Goal: Communication & Community: Share content

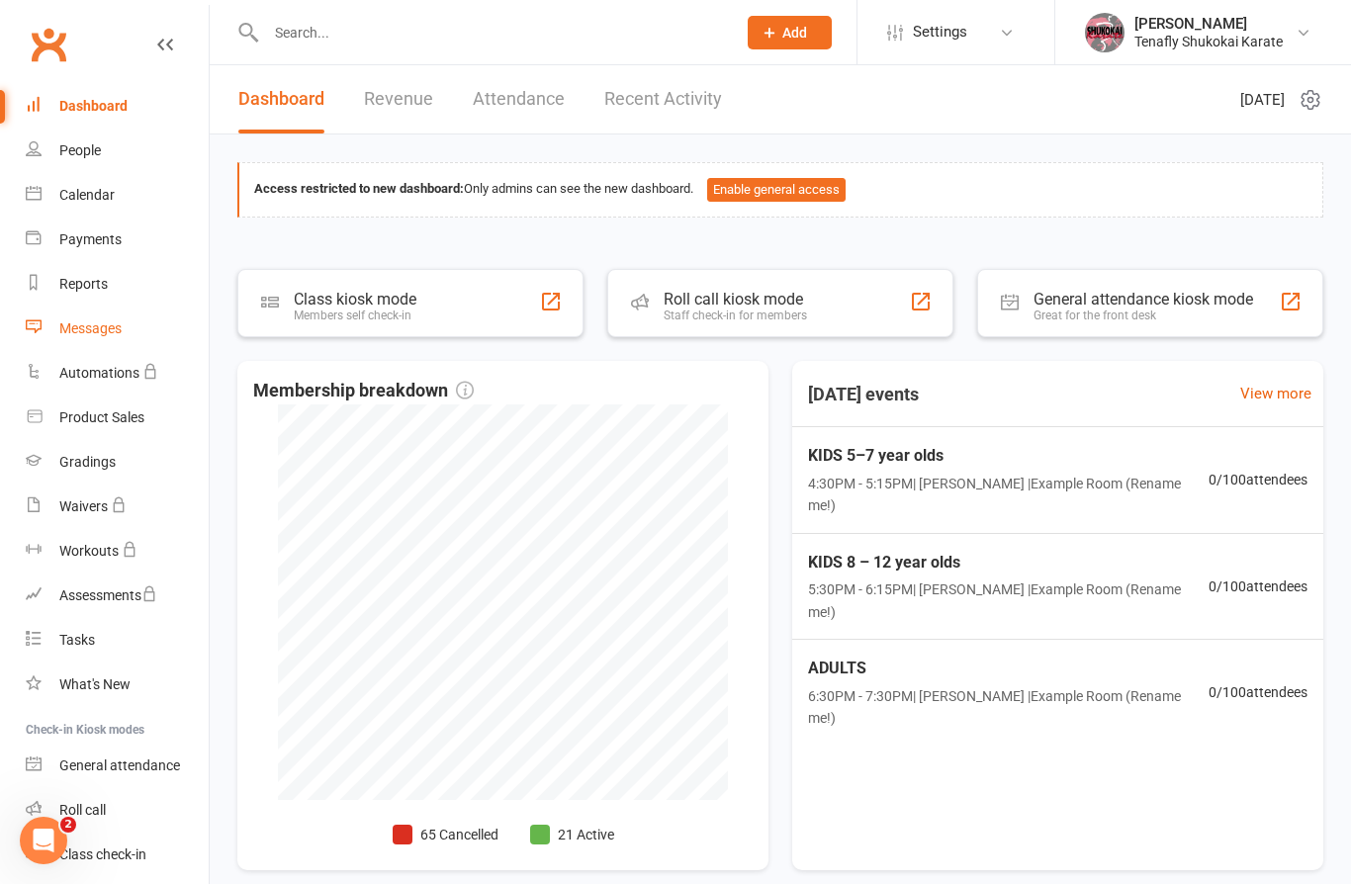
click at [100, 344] on link "Messages" at bounding box center [117, 329] width 183 height 45
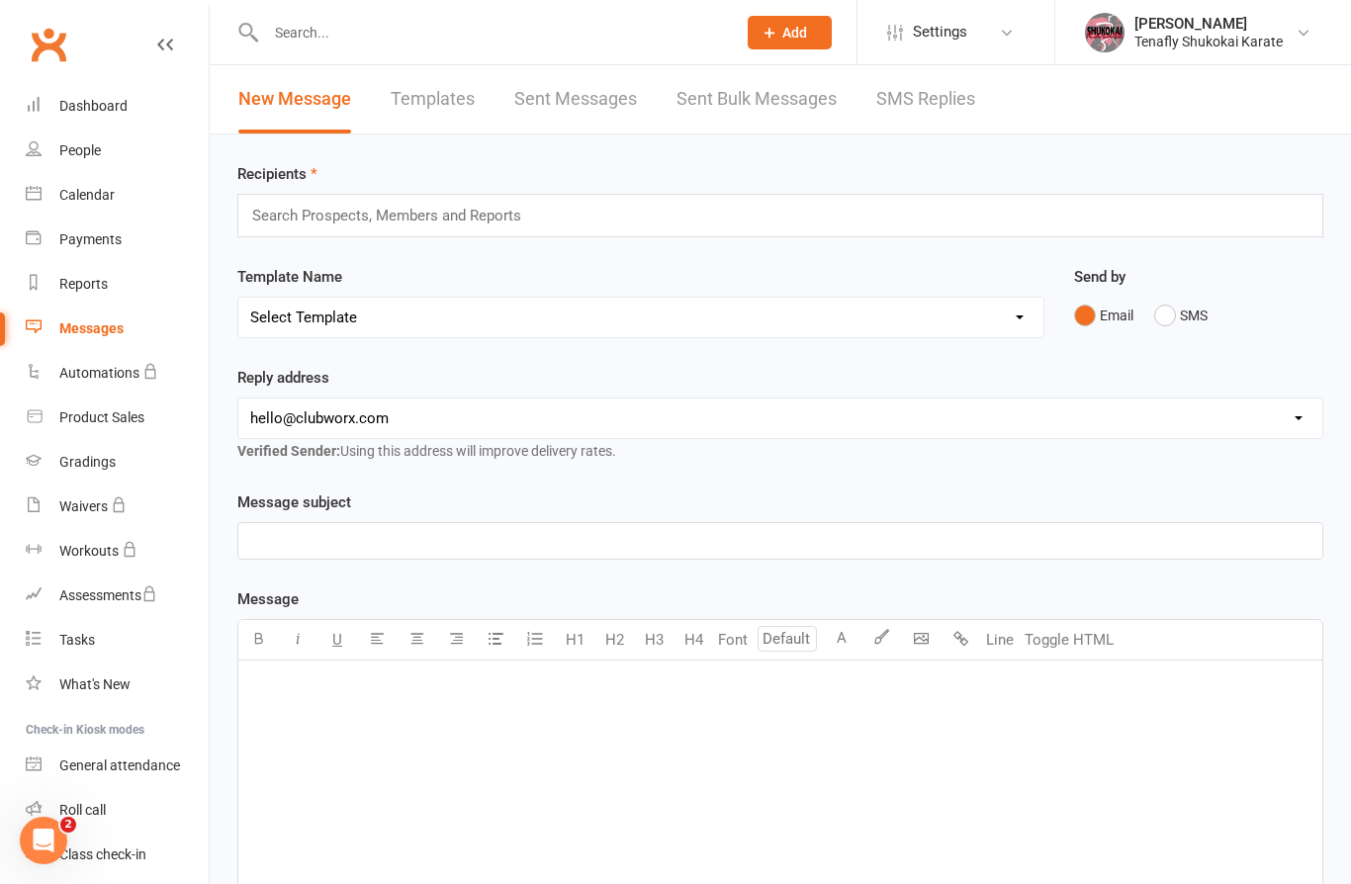
click at [688, 324] on select "Select Template [Email] CHRISTMAS HOLIDAY CLOSING NOTICE [Email] 🇺🇸🎆 Closed for…" at bounding box center [640, 318] width 805 height 40
select select "11"
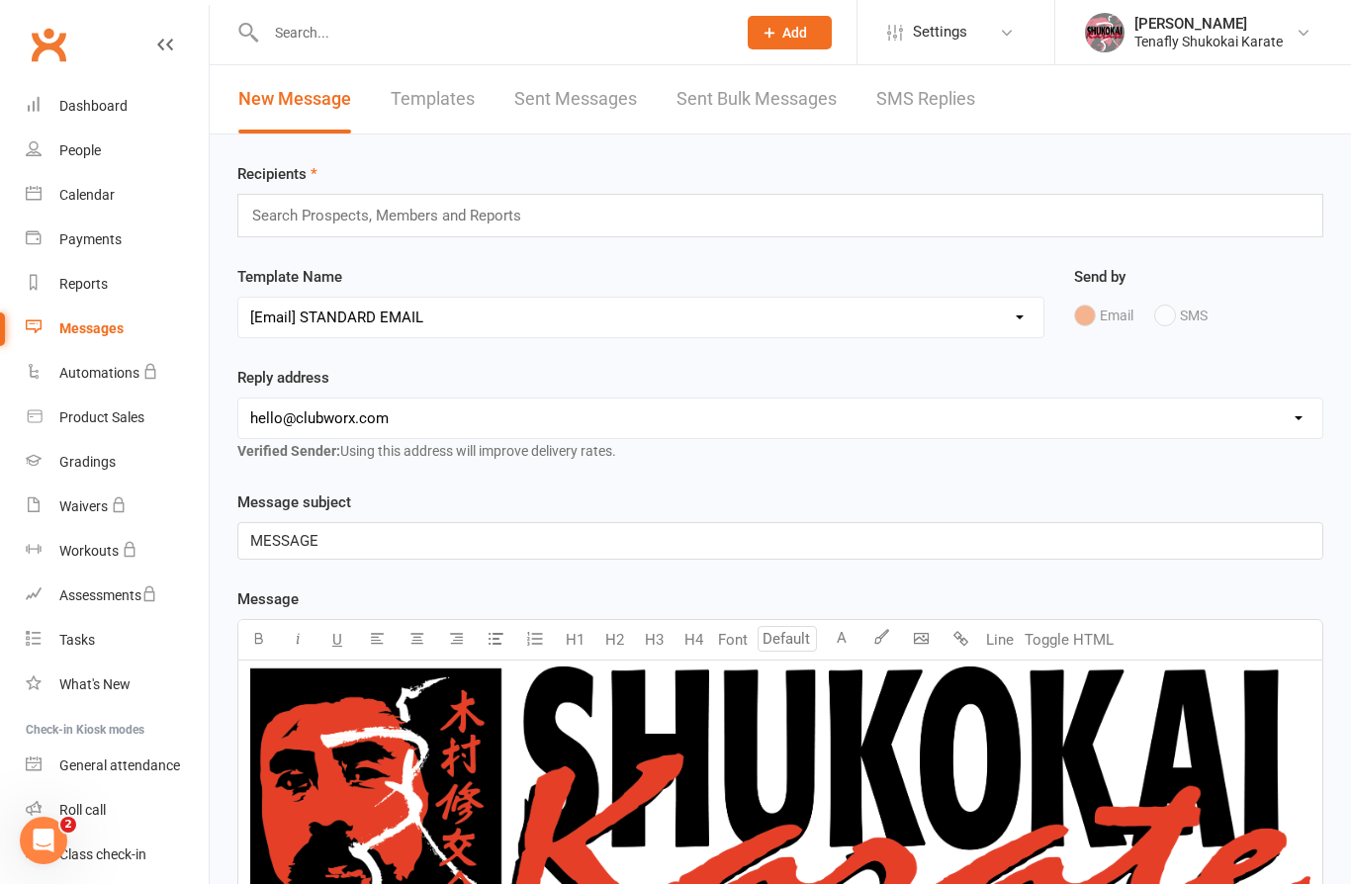
click at [442, 423] on select "[EMAIL_ADDRESS][DOMAIN_NAME] [EMAIL_ADDRESS][DOMAIN_NAME]" at bounding box center [780, 419] width 1084 height 40
select select "1"
click at [431, 542] on p "MESSAGE" at bounding box center [780, 541] width 1060 height 24
click at [287, 559] on div "MESSAGE" at bounding box center [780, 541] width 1084 height 36
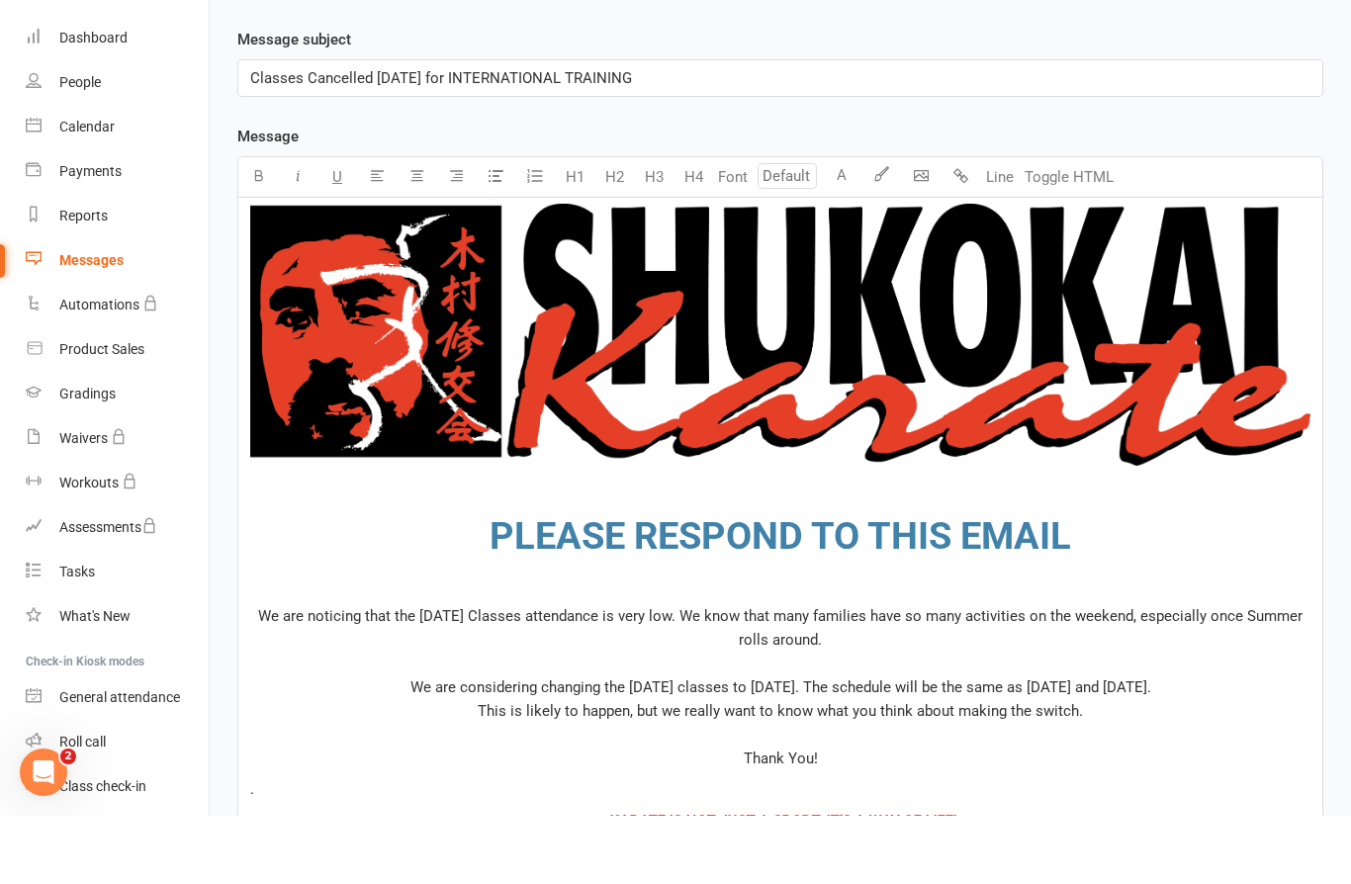
scroll to position [441, 0]
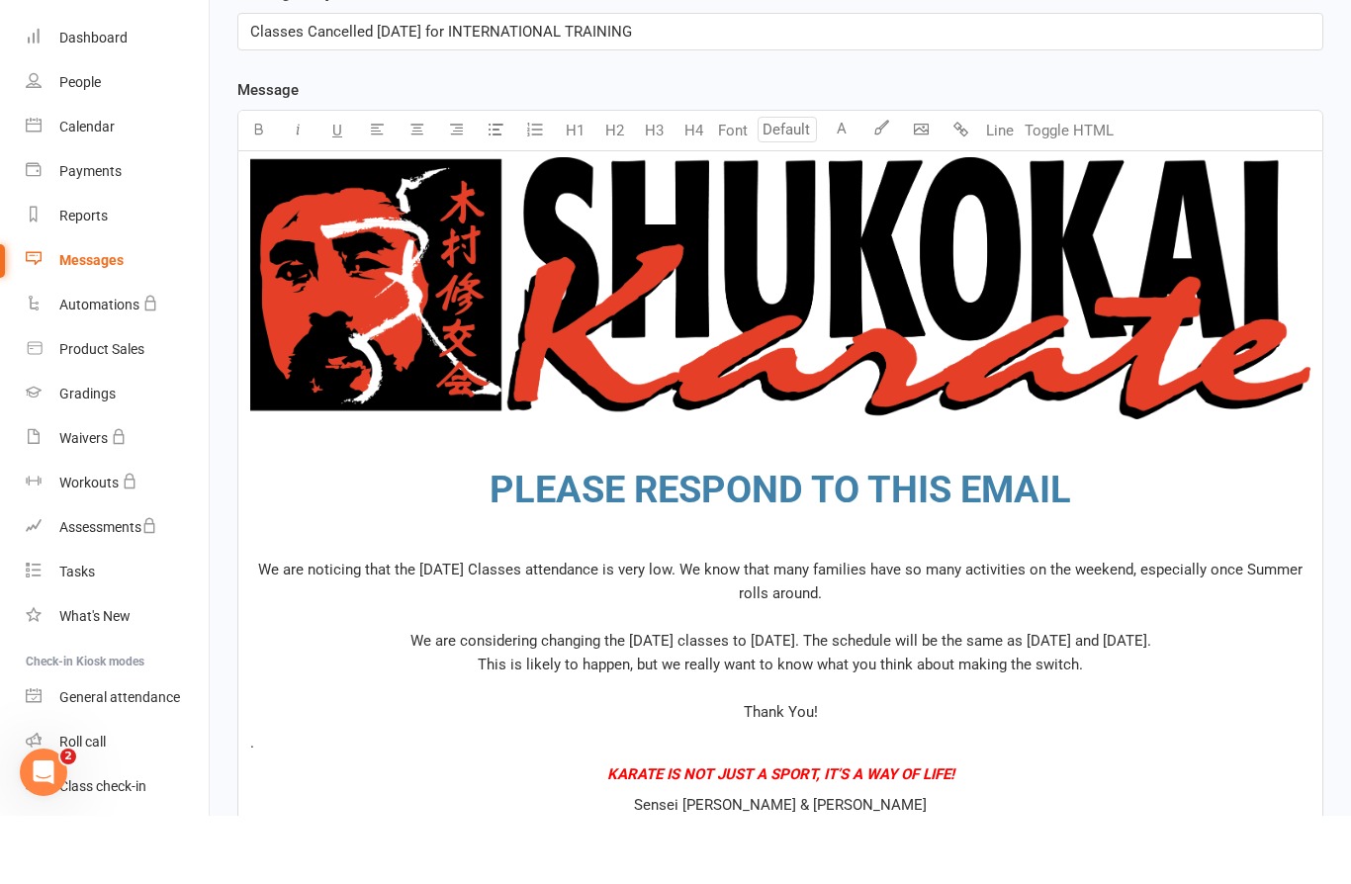
click at [636, 536] on span "PLEASE RESPOND TO THIS EMAIL" at bounding box center [780, 558] width 581 height 44
click at [657, 536] on span "PLEASE RESPOND TO THIS EMAIL" at bounding box center [780, 558] width 581 height 44
click at [662, 536] on span "PLEASE RESPOND TO THIS EMAIL" at bounding box center [780, 558] width 581 height 44
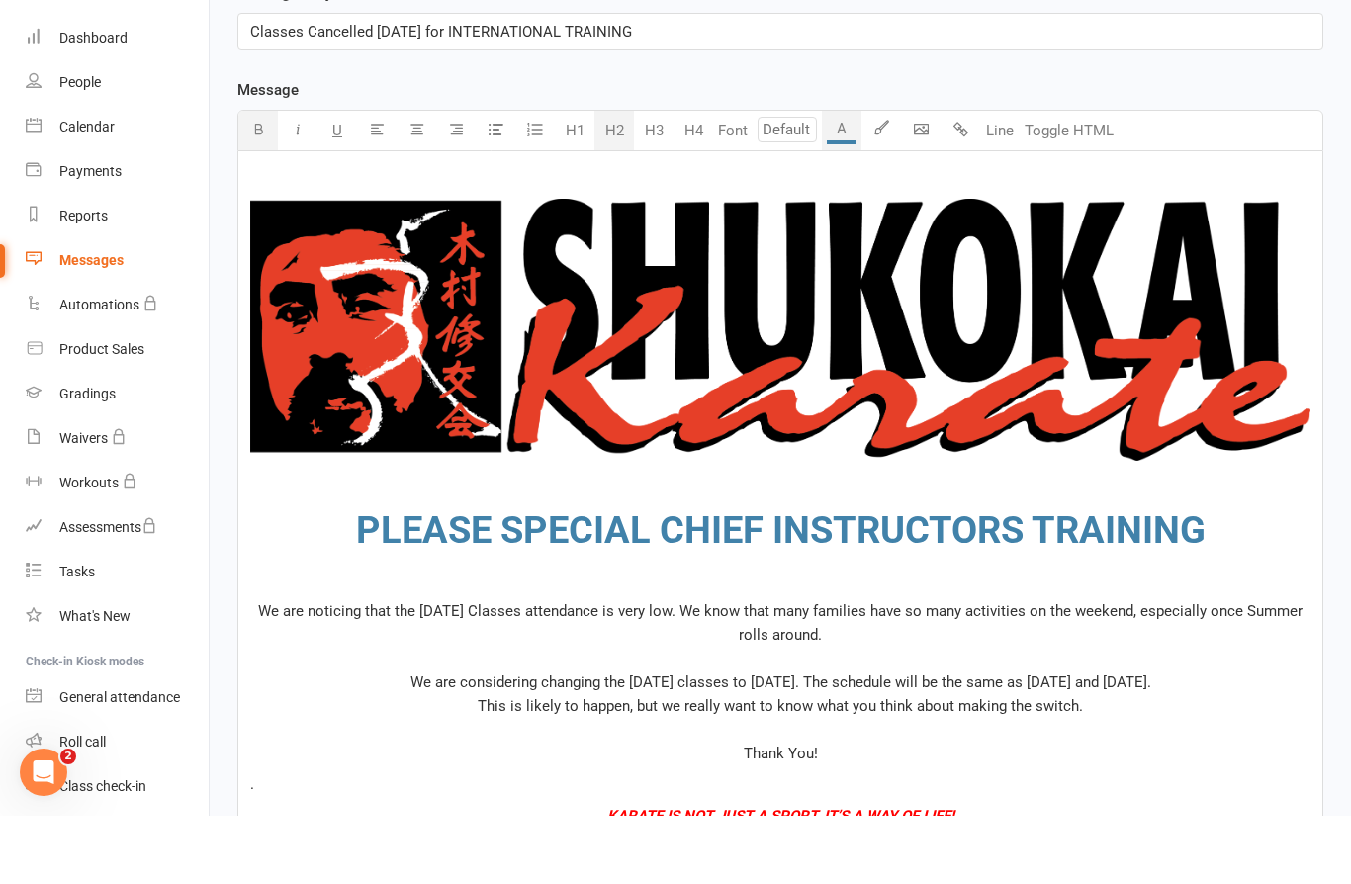
click at [514, 577] on span "PLEASE SPECIAL CHIEF INSTRUCTORS TRAINING" at bounding box center [780, 599] width 849 height 44
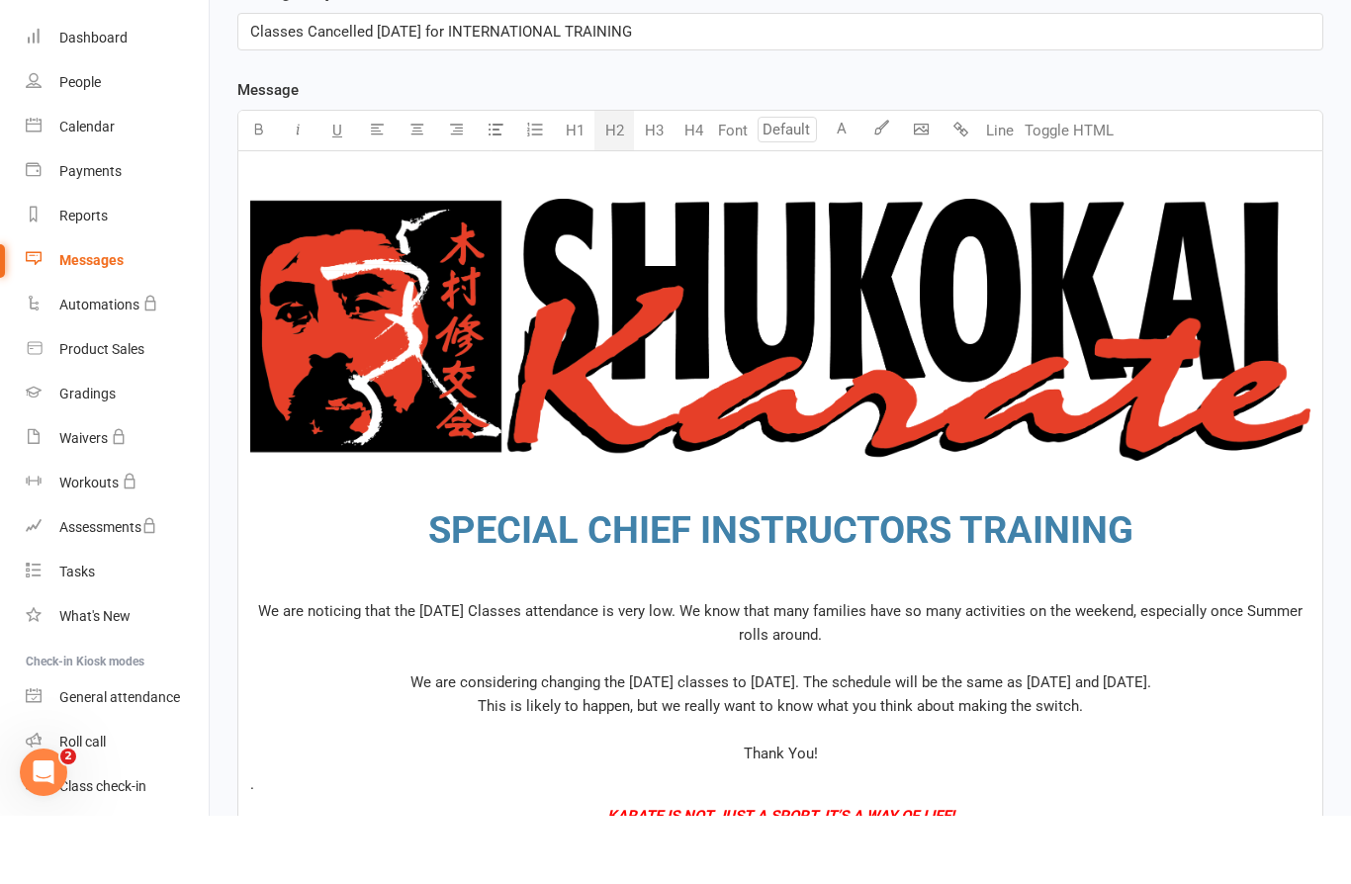
click at [284, 598] on div "﻿ ﻿ SPECIAL CHIEF INSTRUCTORS TRAINING We are noticing that the [DATE] Classes …" at bounding box center [780, 657] width 1084 height 874
click at [284, 670] on span "We are noticing that the [DATE] Classes attendance is very low. We know that ma…" at bounding box center [782, 691] width 1048 height 42
click at [263, 670] on span "We are noticing that the [DATE] Classes attendance is very low. We know that ma…" at bounding box center [782, 691] width 1048 height 42
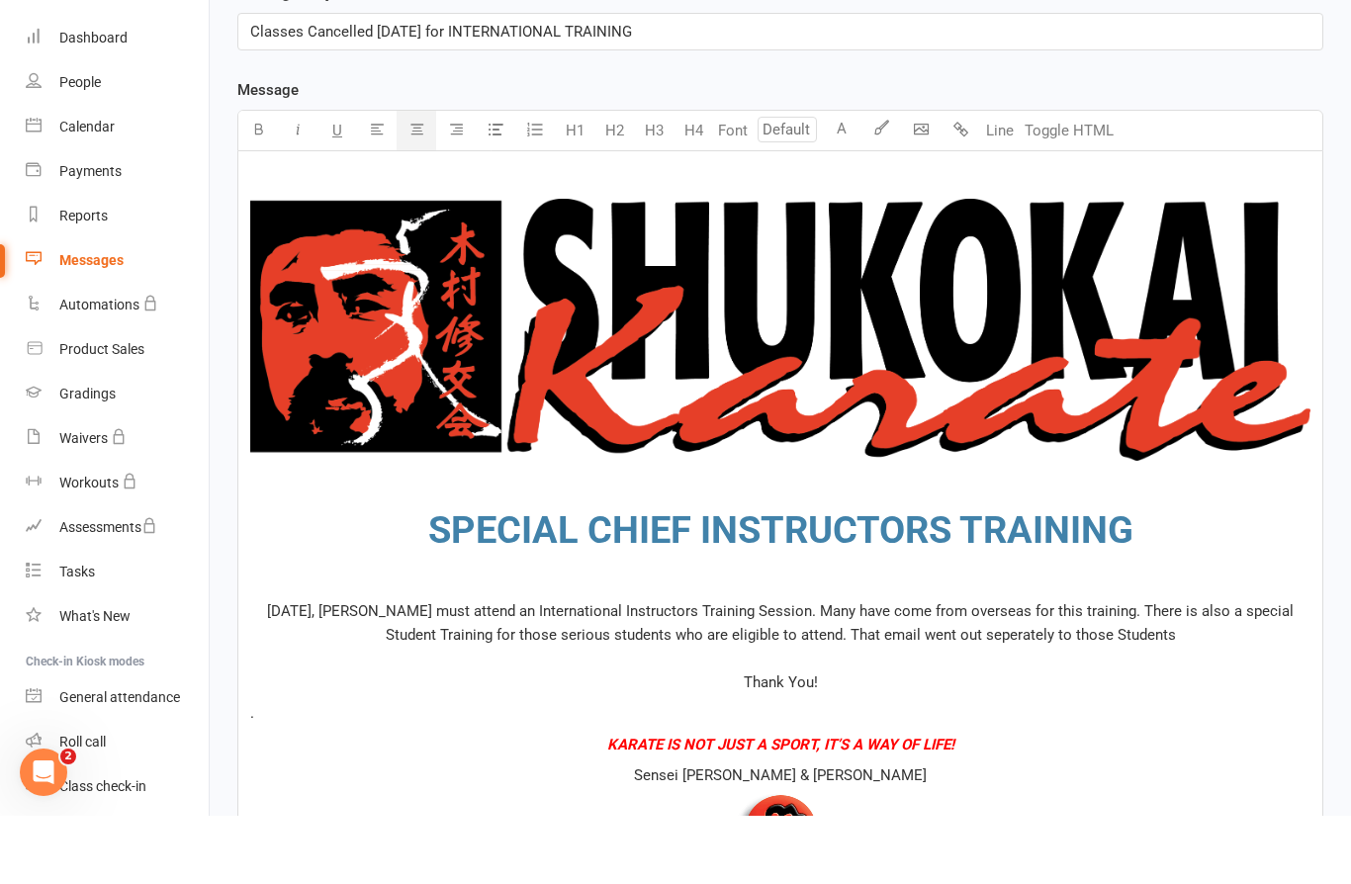
click at [492, 670] on span "[DATE], [PERSON_NAME] must attend an International Instructors Training Session…" at bounding box center [782, 714] width 1030 height 89
click at [1057, 670] on span "[DATE], [PERSON_NAME] must attend an International Instructors Training Session…" at bounding box center [782, 714] width 1030 height 89
click at [1232, 668] on p "[DATE], [PERSON_NAME] must attend an International Instructors Training Session…" at bounding box center [780, 715] width 1060 height 95
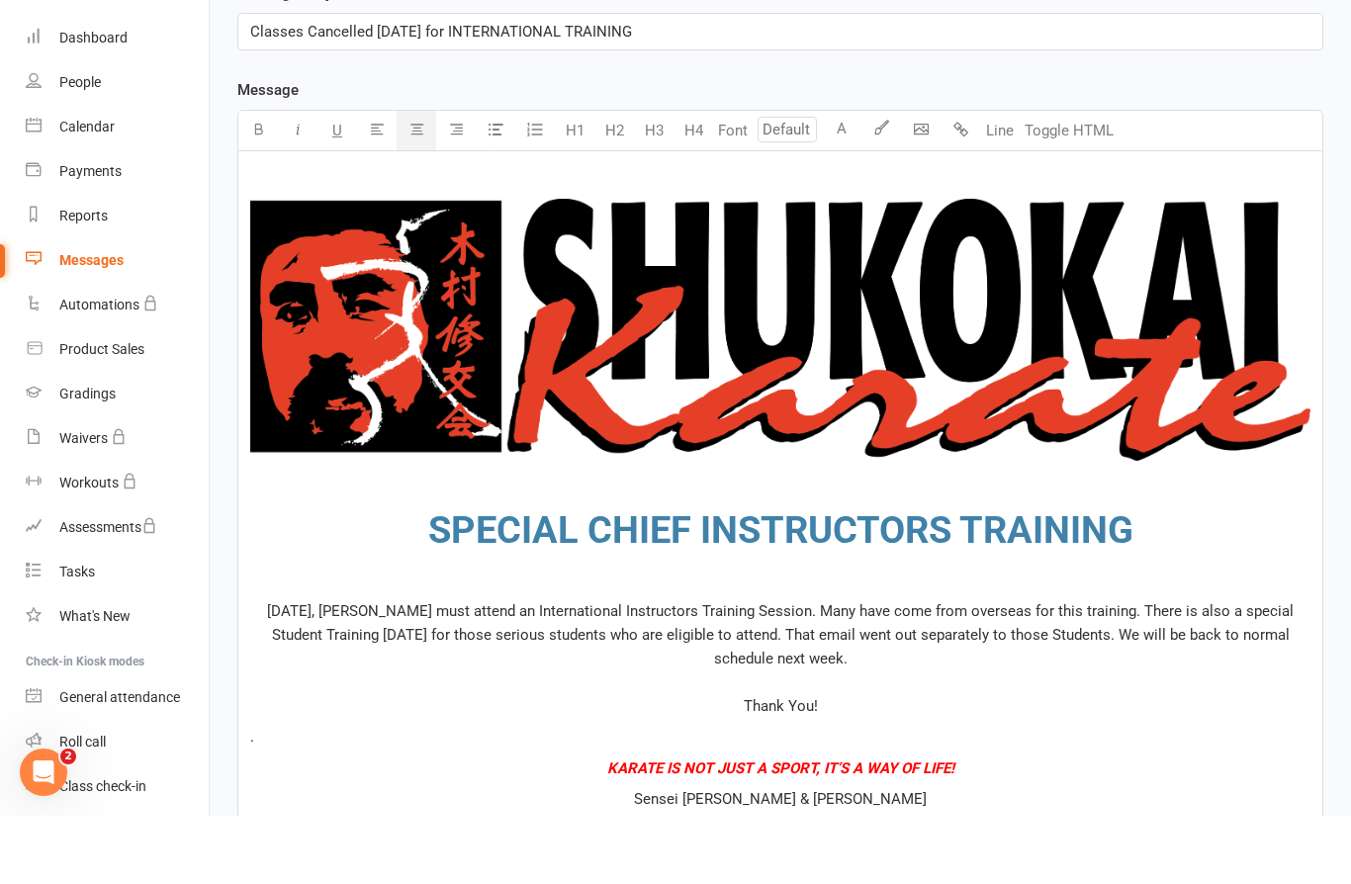
click at [1260, 670] on span "[DATE], [PERSON_NAME] must attend an International Instructors Training Session…" at bounding box center [782, 726] width 1030 height 113
click at [745, 670] on span "[DATE], [PERSON_NAME] must attend an International Instructors Training Session…" at bounding box center [782, 726] width 1047 height 113
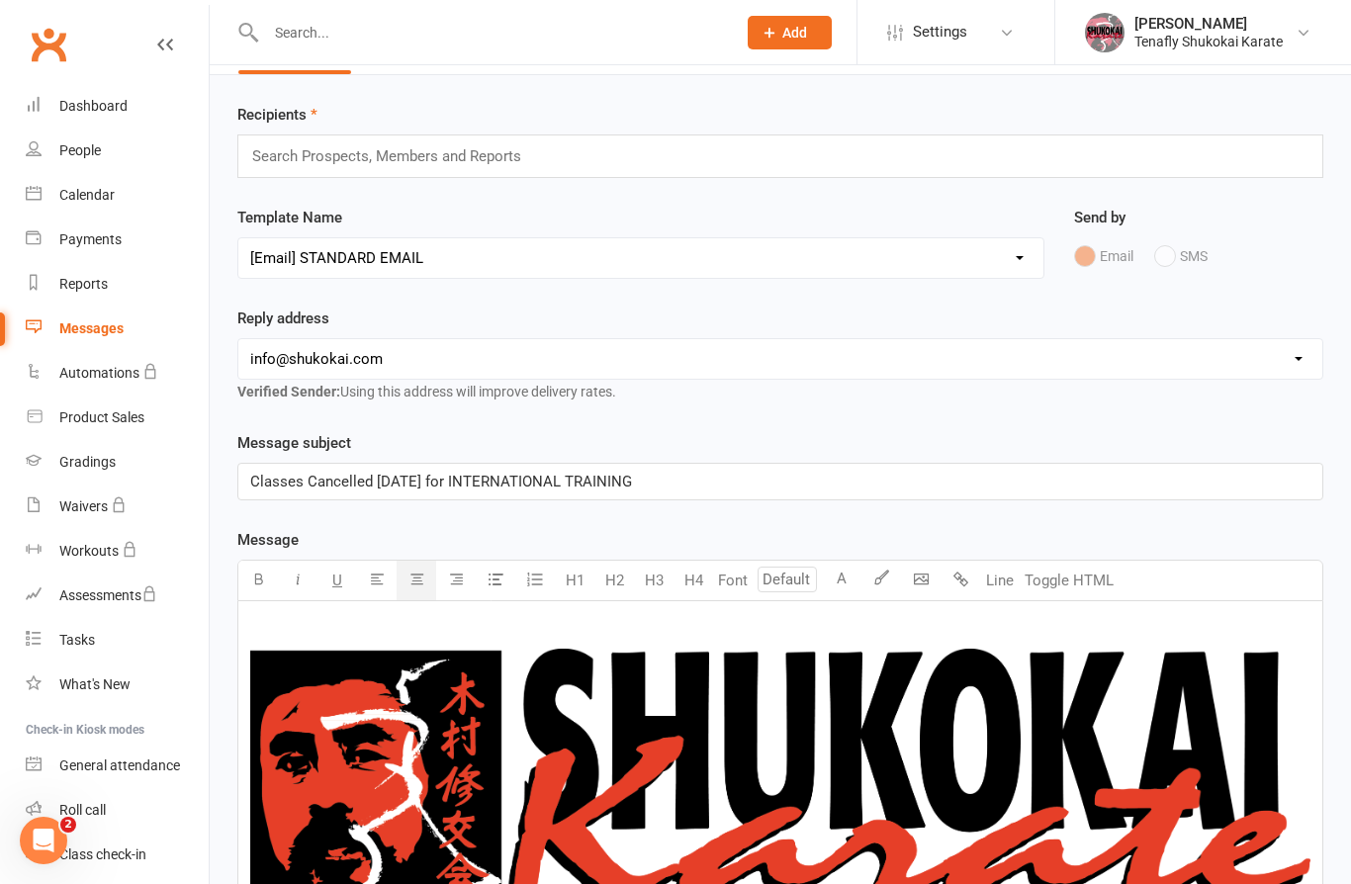
scroll to position [0, 0]
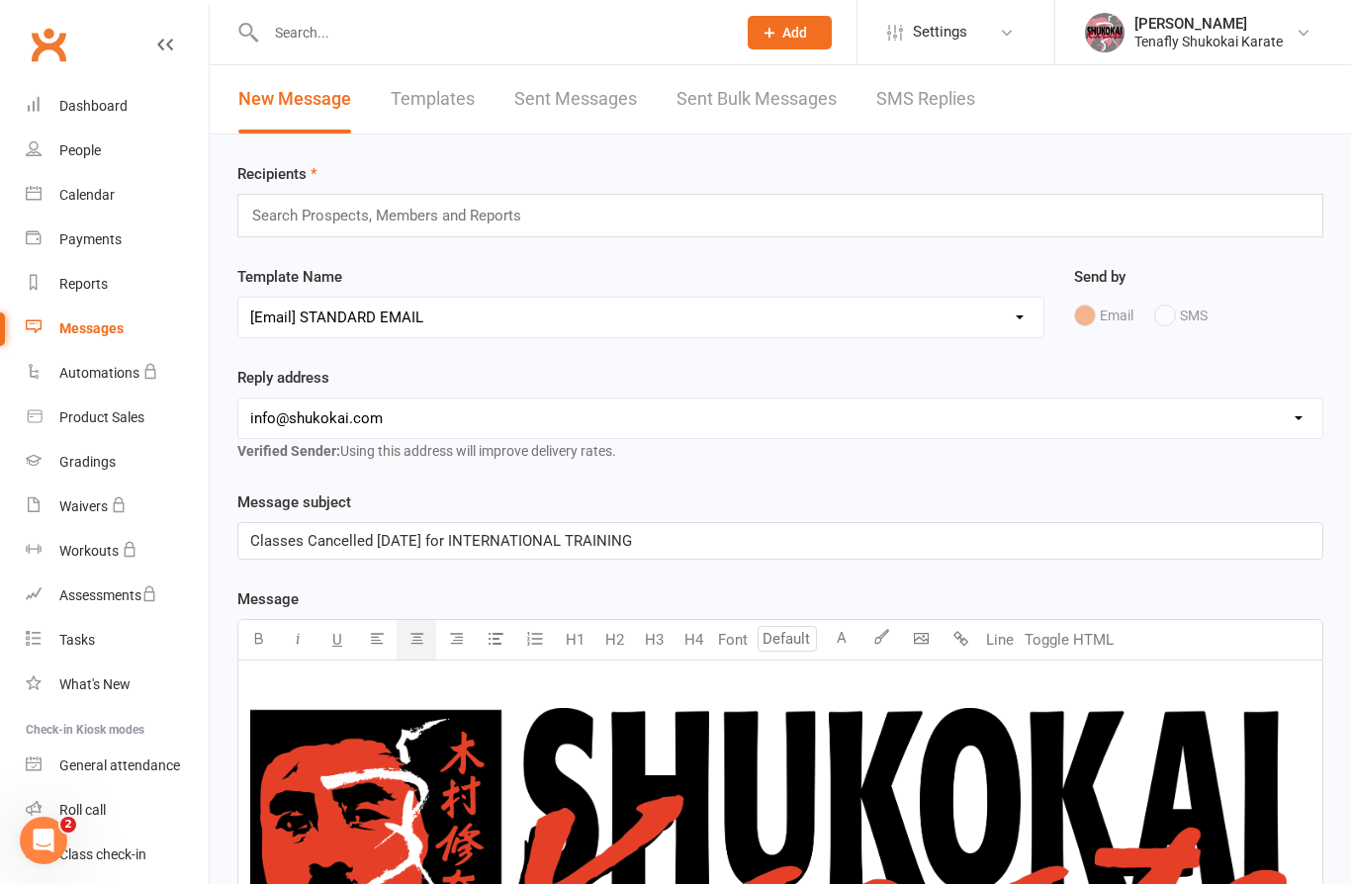
click at [419, 223] on input "text" at bounding box center [395, 216] width 291 height 26
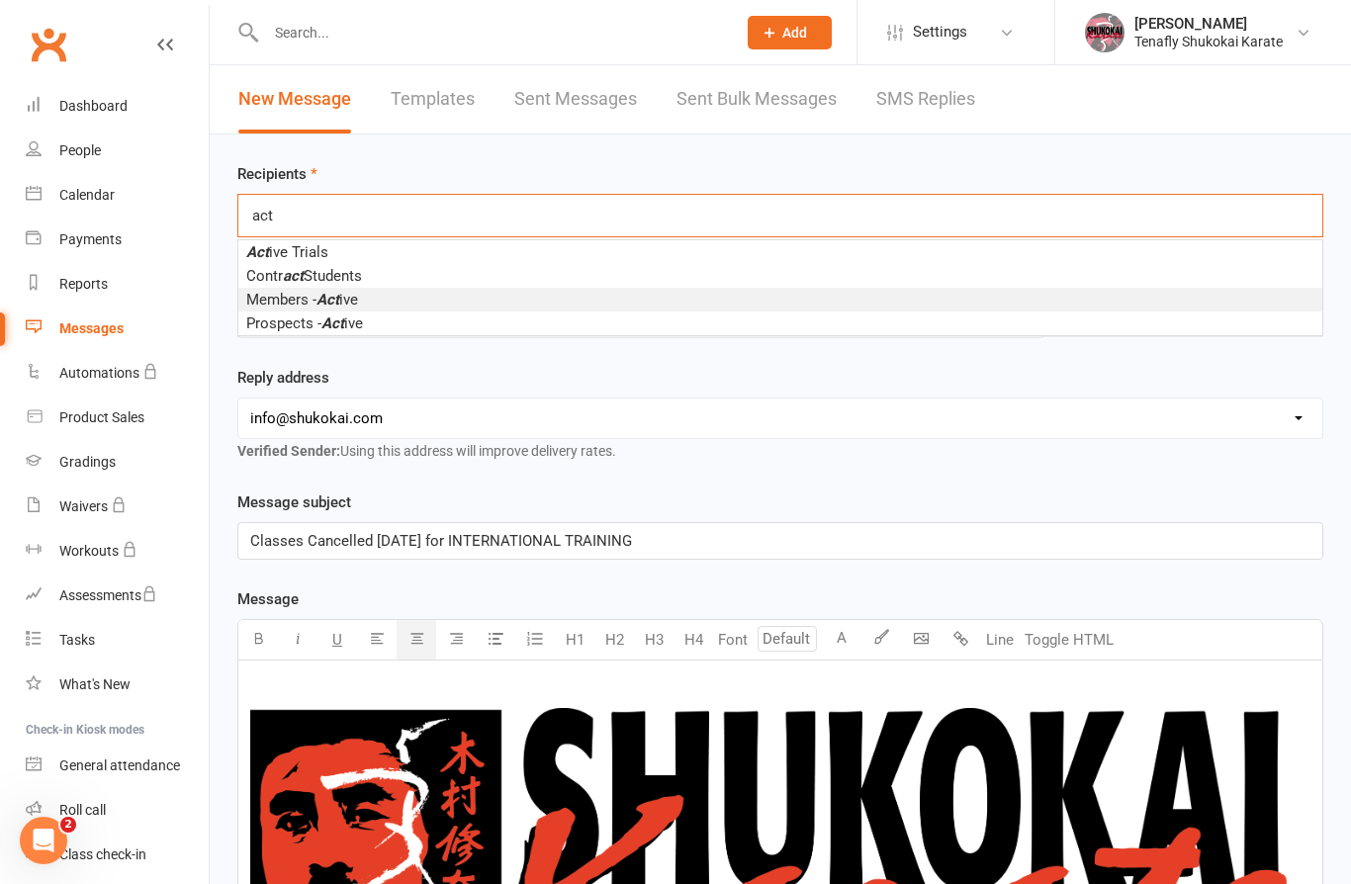
type input "act"
click at [320, 304] on em "Act" at bounding box center [327, 300] width 23 height 18
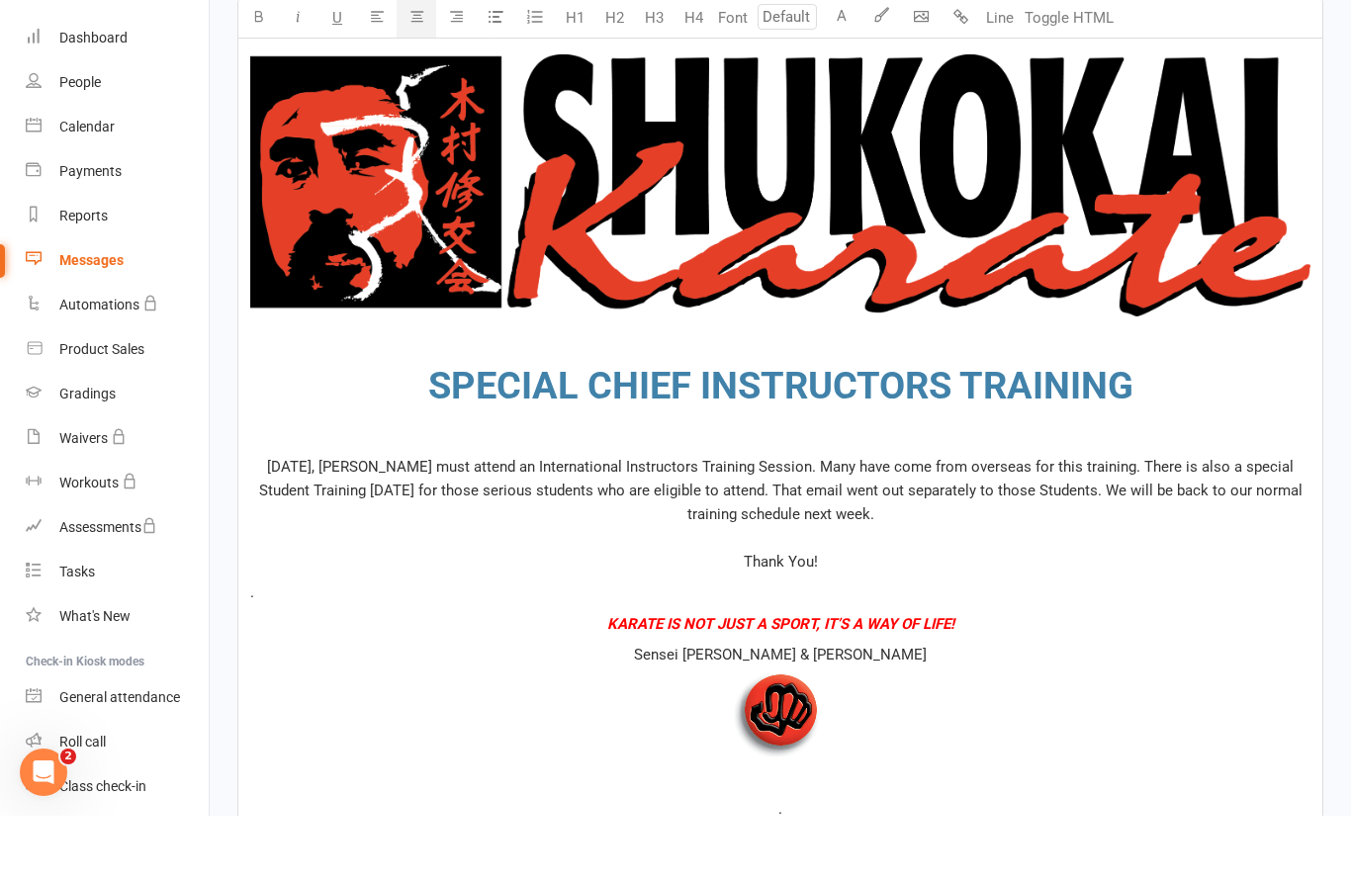
scroll to position [591, 0]
click at [949, 523] on p "[DATE], [PERSON_NAME] must attend an International Instructors Training Session…" at bounding box center [780, 582] width 1060 height 119
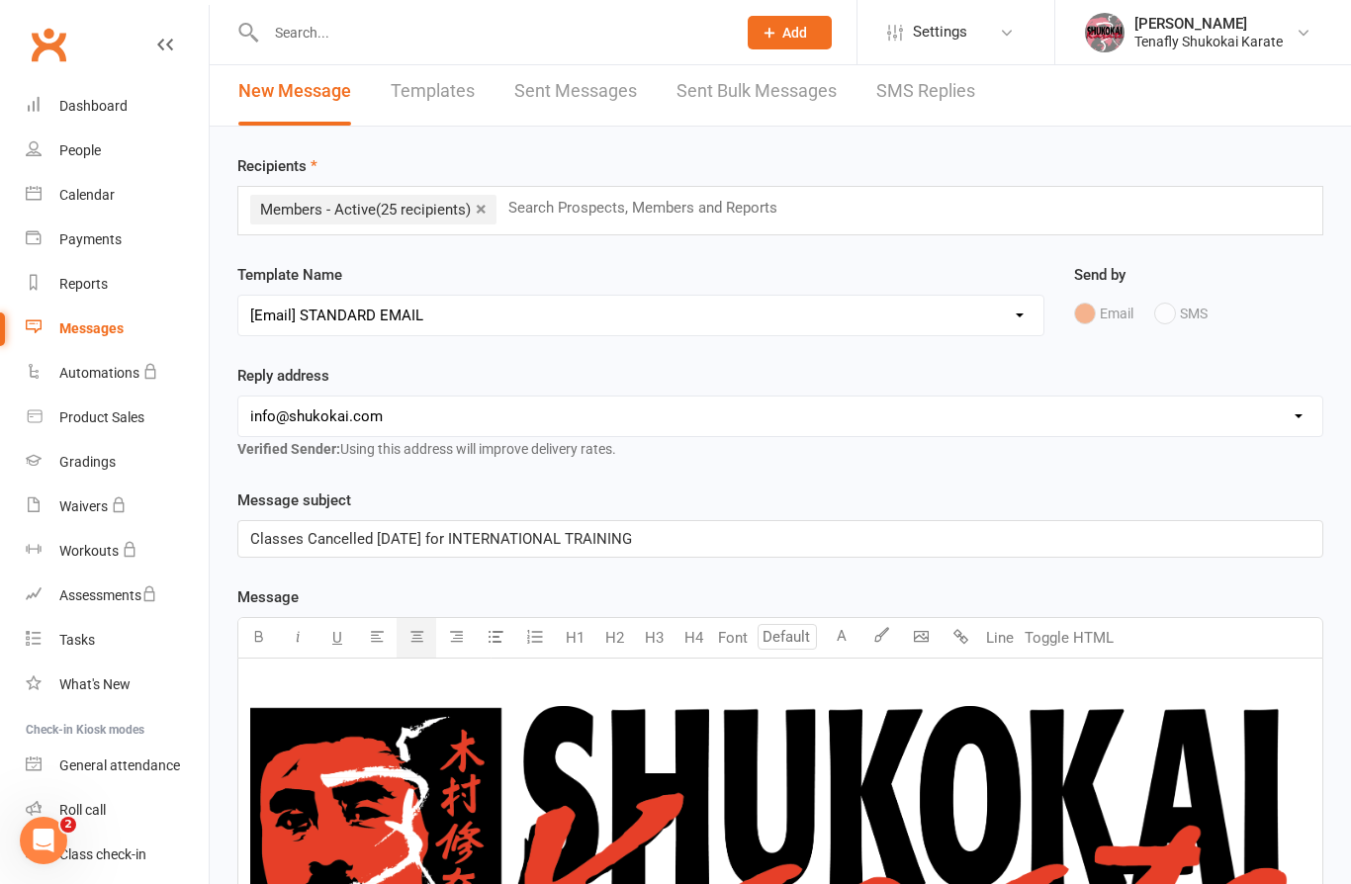
scroll to position [0, 0]
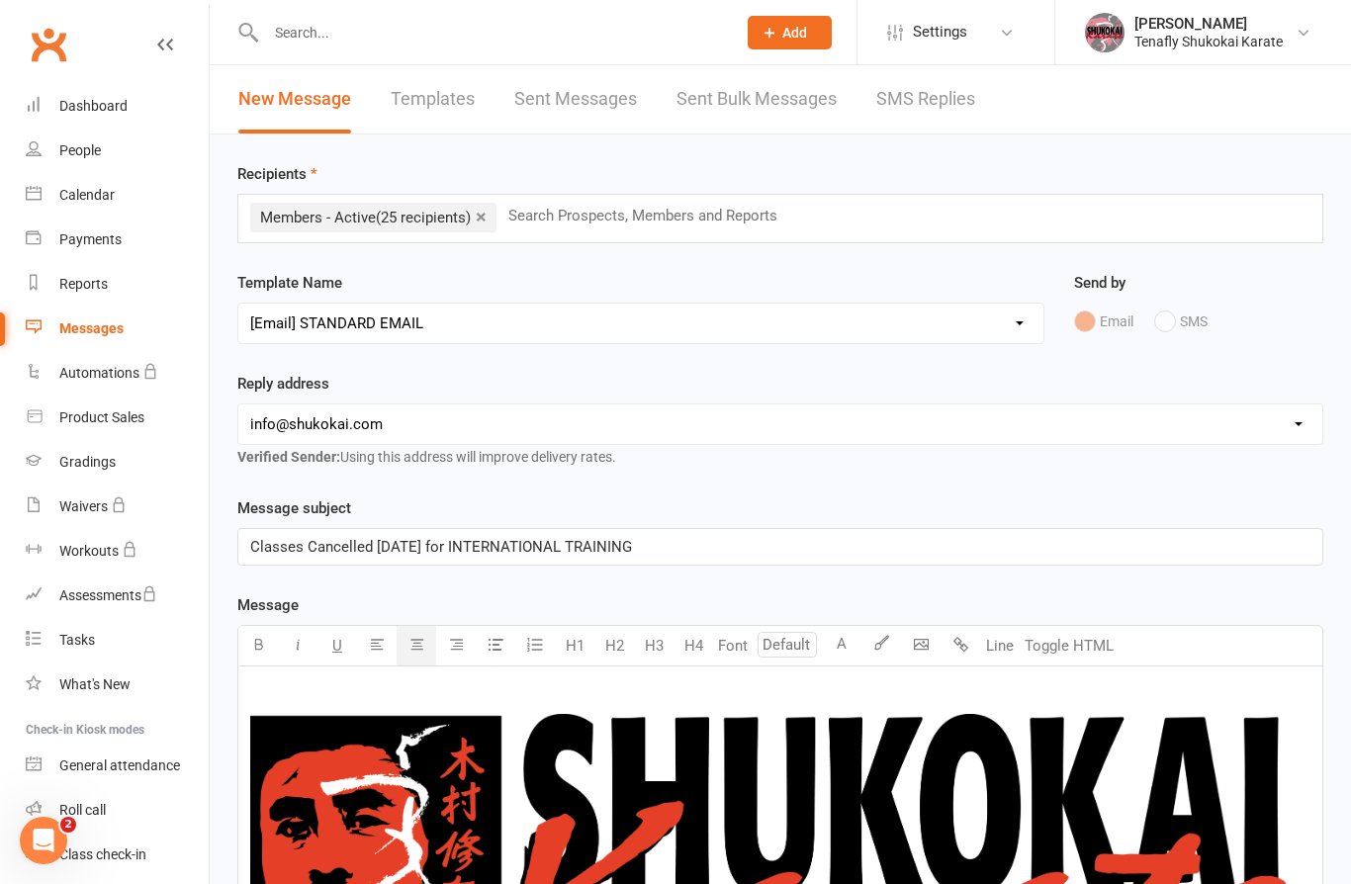
click at [380, 541] on span "Classes Cancelled [DATE] for INTERNATIONAL TRAINING" at bounding box center [441, 547] width 382 height 18
click at [378, 553] on span "Classes Cancelled [DATE] for INTERNATIONAL TRAINING" at bounding box center [441, 547] width 382 height 18
click at [720, 550] on p "Classes Cancelled [DATE] for INTERNATIONAL TRAINING" at bounding box center [780, 547] width 1060 height 24
click at [250, 549] on span "Classes Cancelled [DATE] for INTERNATIONAL TRAINING🥋" at bounding box center [450, 547] width 401 height 18
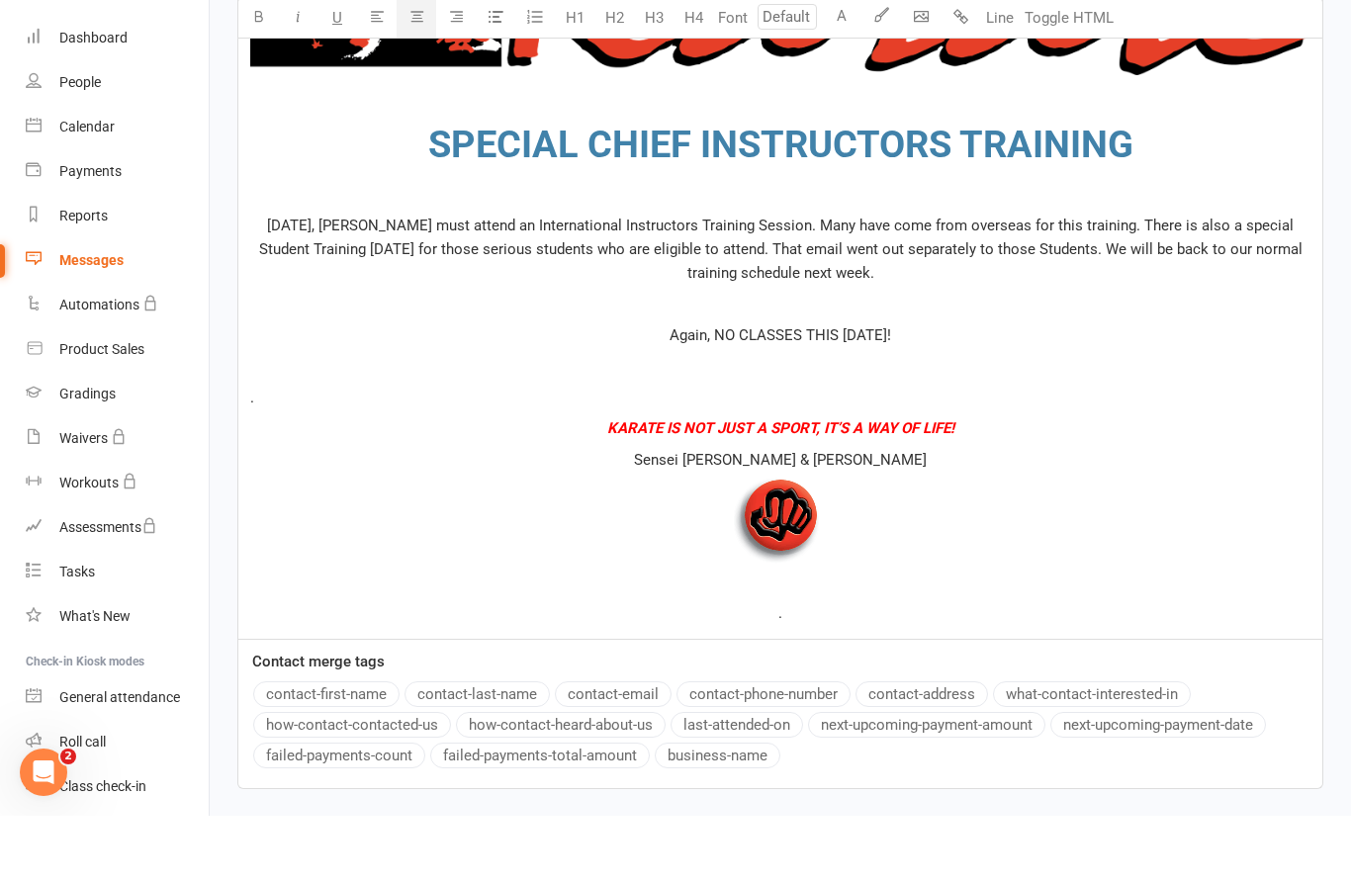
scroll to position [978, 0]
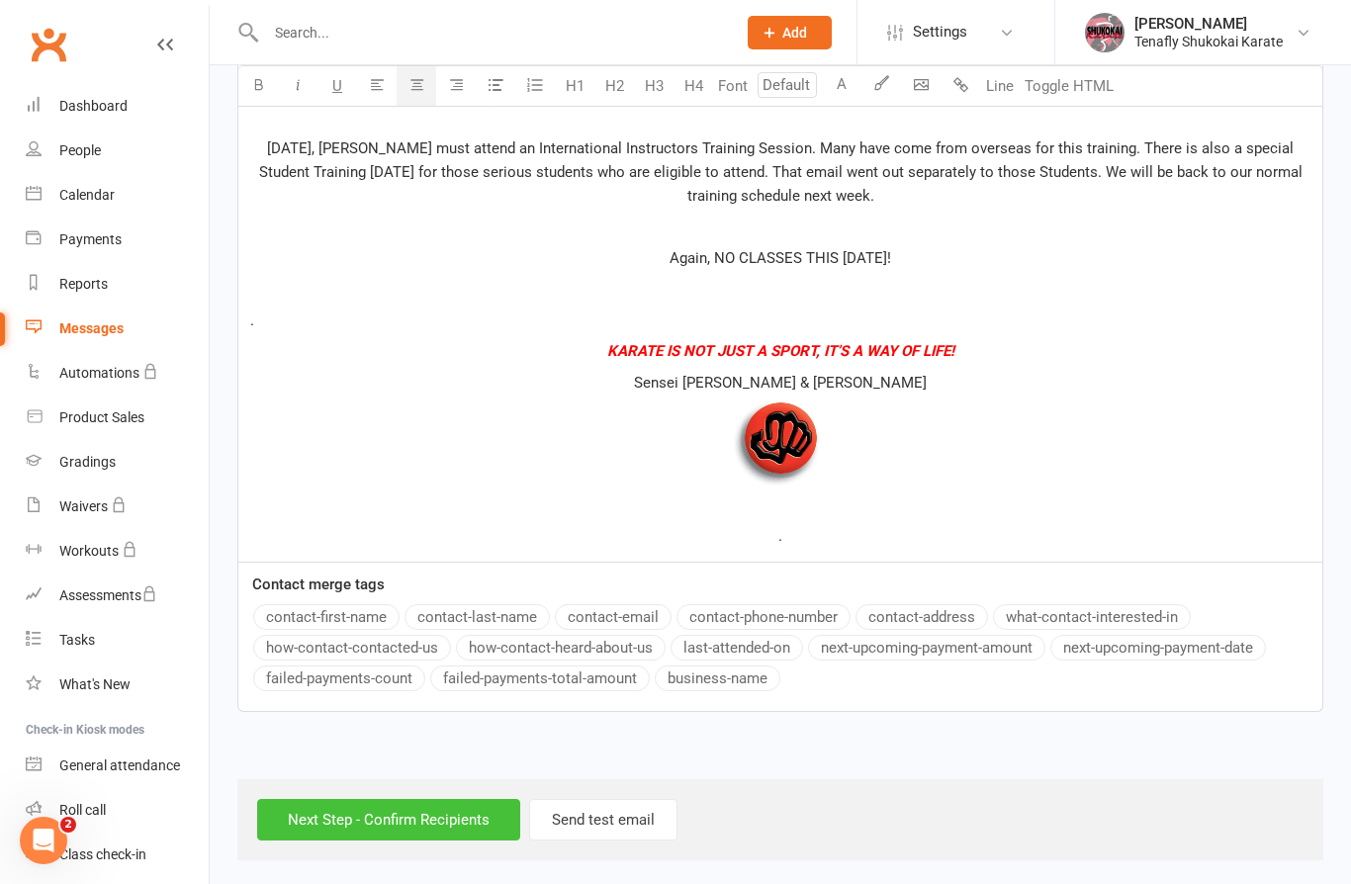
click at [418, 813] on input "Next Step - Confirm Recipients" at bounding box center [388, 820] width 263 height 42
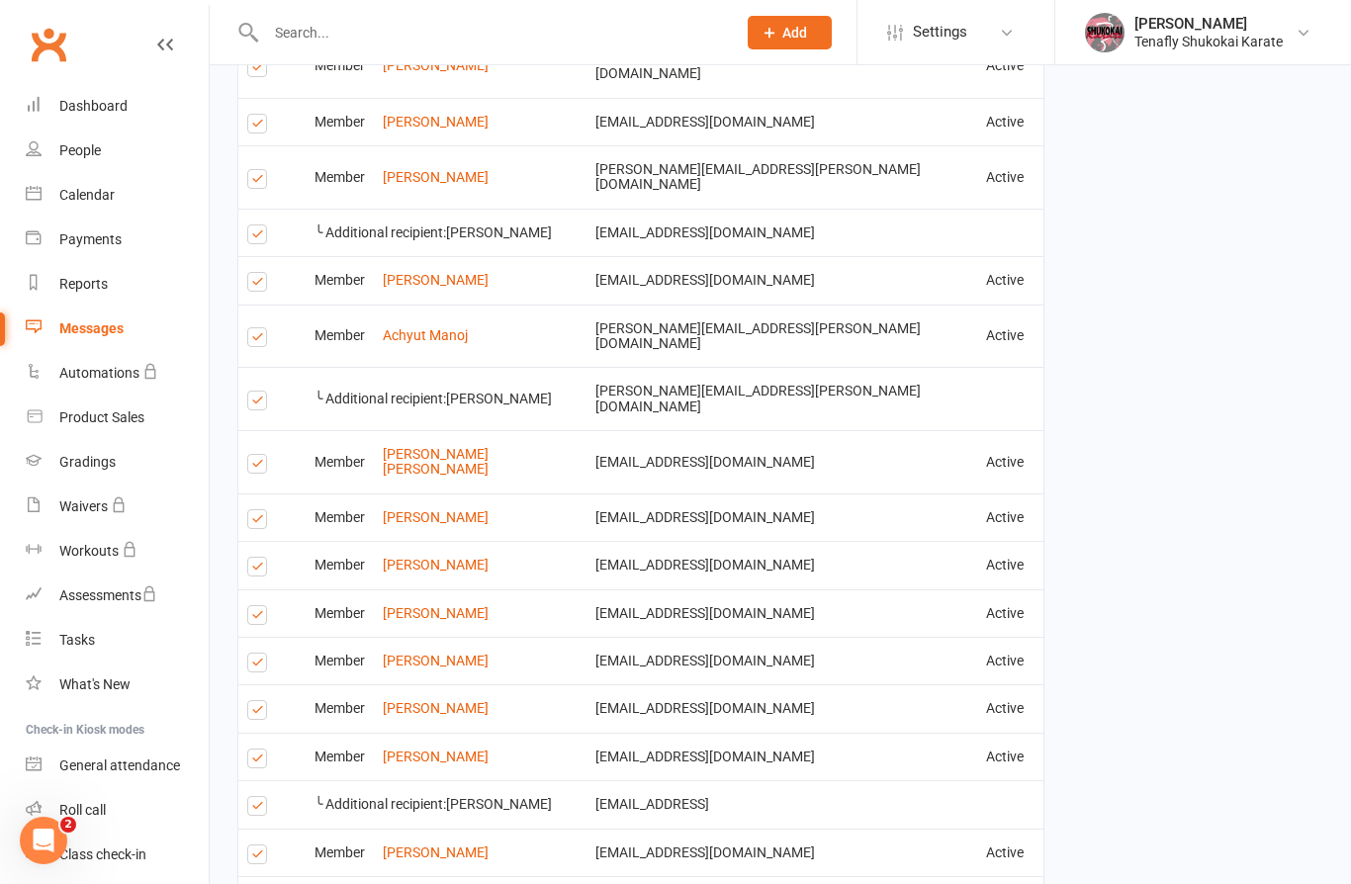
scroll to position [2650, 0]
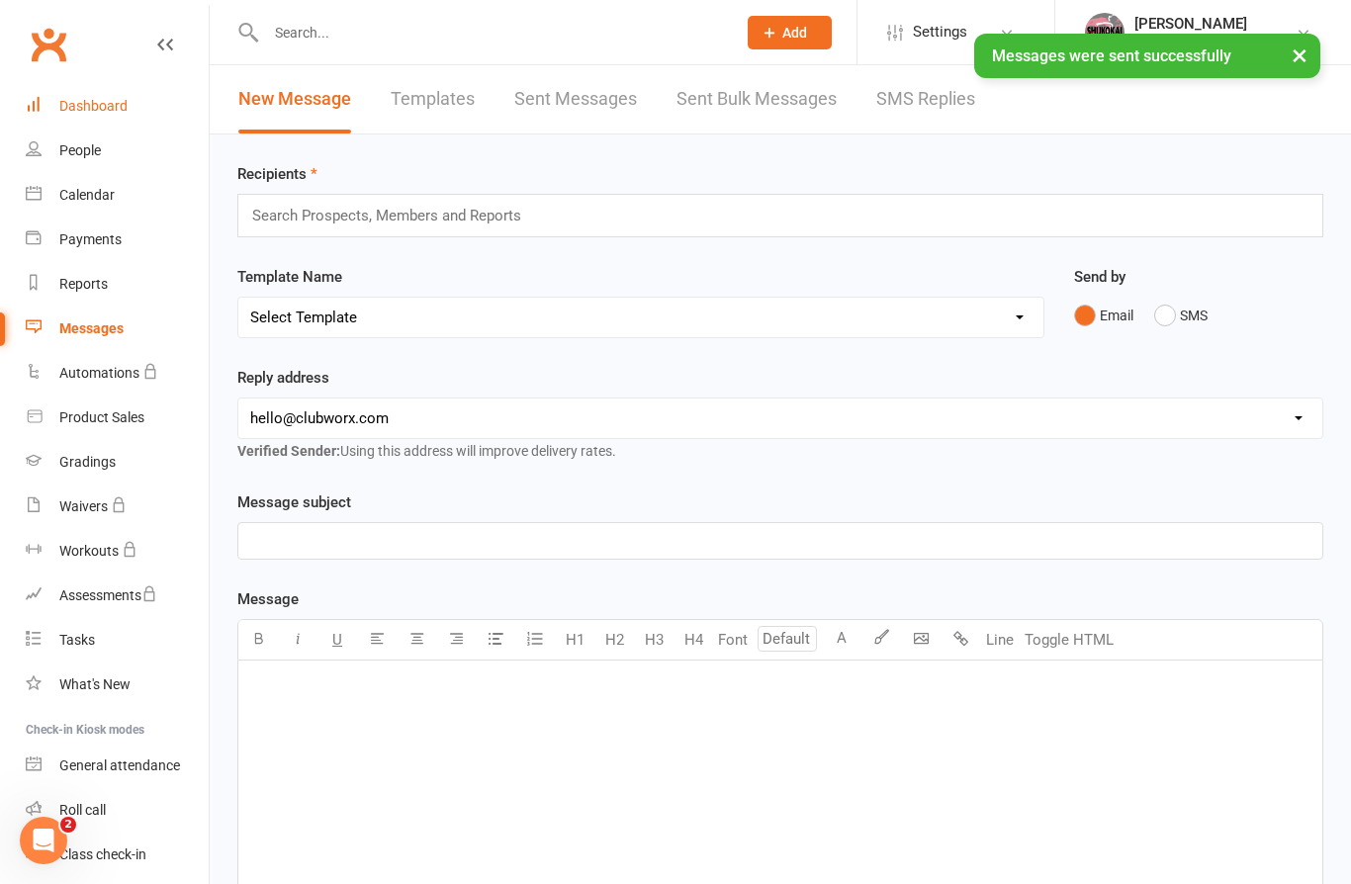
click at [105, 116] on link "Dashboard" at bounding box center [117, 106] width 183 height 45
